Goal: Find specific page/section

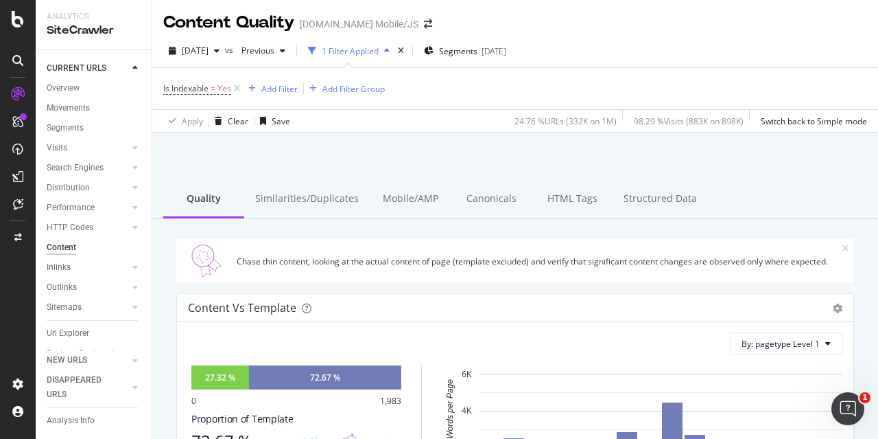
scroll to position [412, 0]
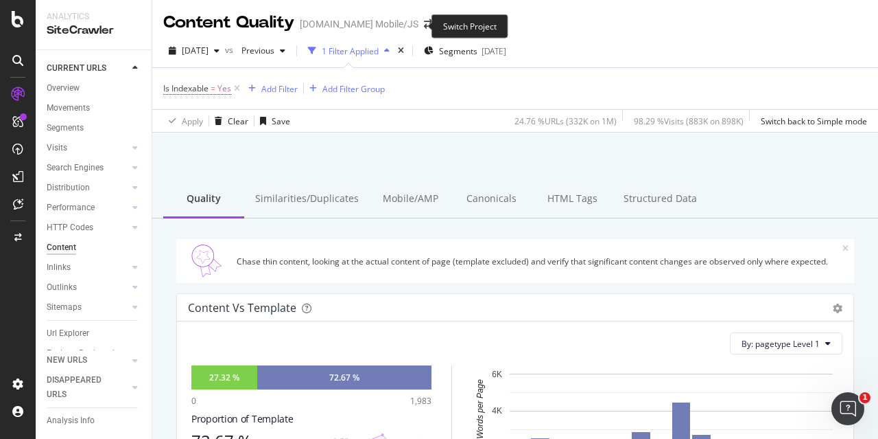
click at [419, 26] on span at bounding box center [428, 24] width 19 height 10
click at [424, 24] on icon "arrow-right-arrow-left" at bounding box center [428, 24] width 8 height 10
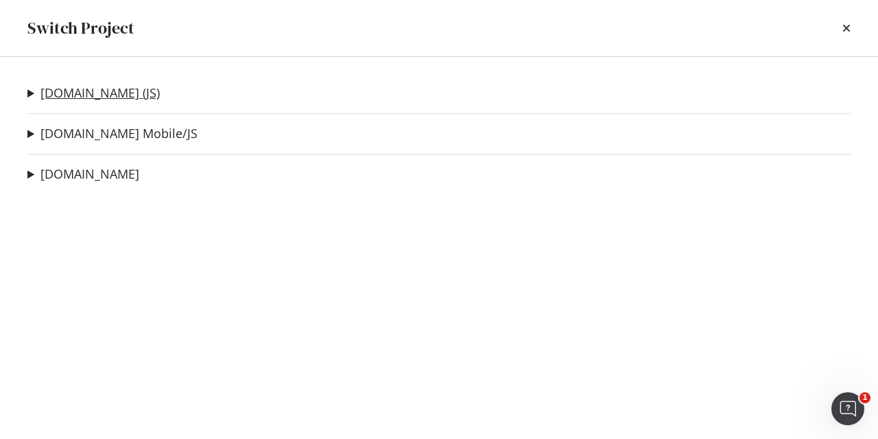
click at [116, 95] on link "Groupon.co.uk (JS)" at bounding box center [99, 93] width 119 height 14
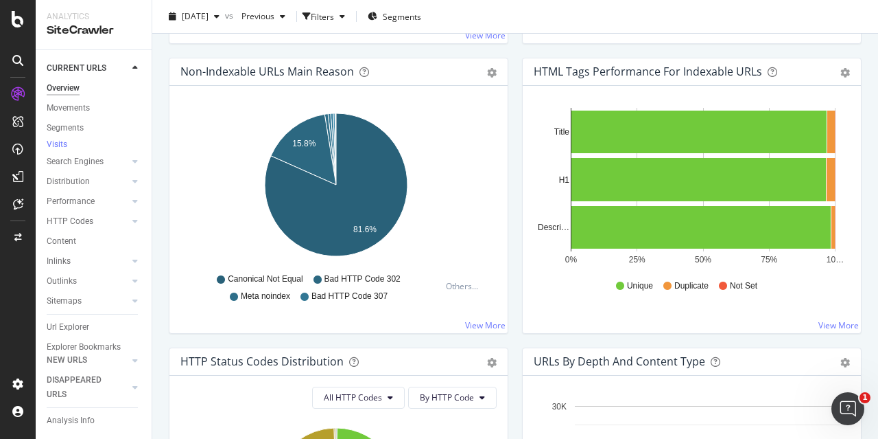
scroll to position [549, 0]
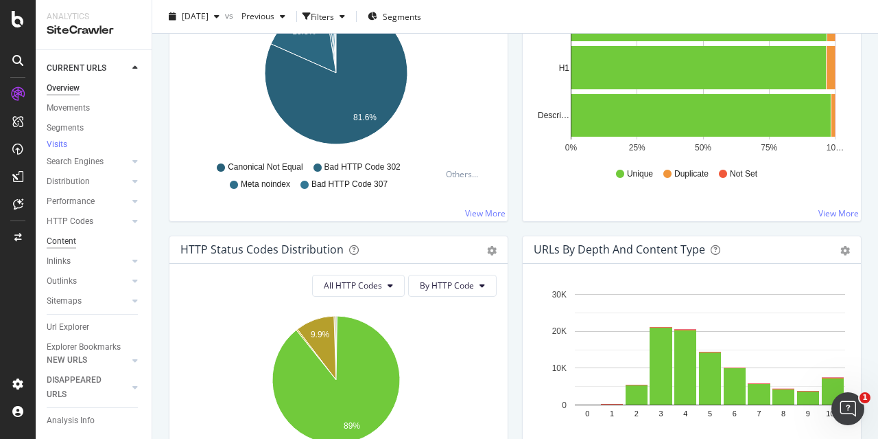
click at [66, 248] on div "Content" at bounding box center [62, 241] width 30 height 14
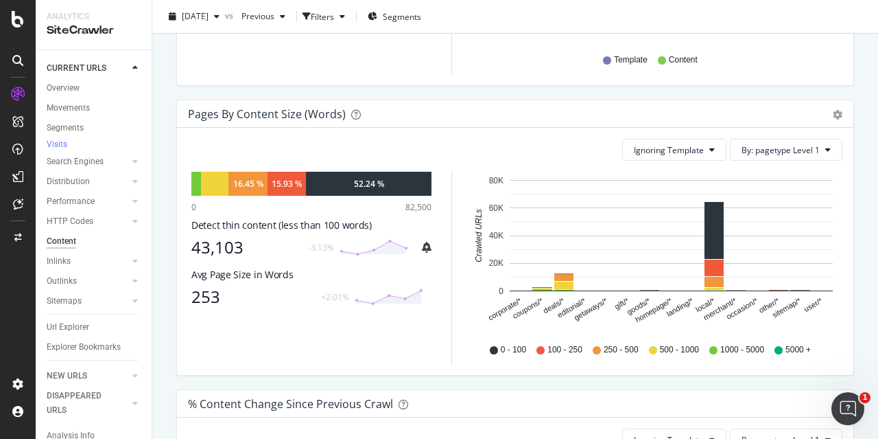
scroll to position [343, 0]
